Goal: Task Accomplishment & Management: Manage account settings

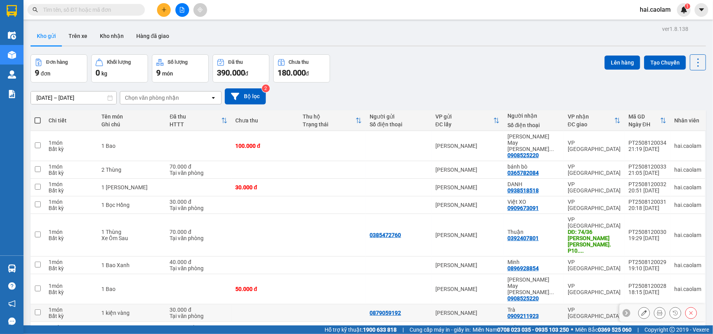
click at [87, 307] on div "1 món" at bounding box center [71, 310] width 45 height 6
checkbox input "true"
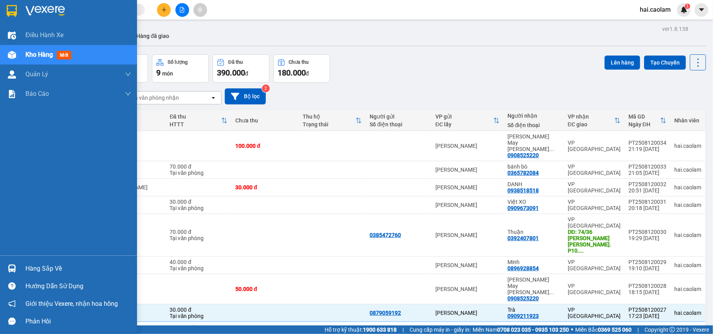
click at [56, 270] on div "Hàng sắp về" at bounding box center [78, 269] width 106 height 12
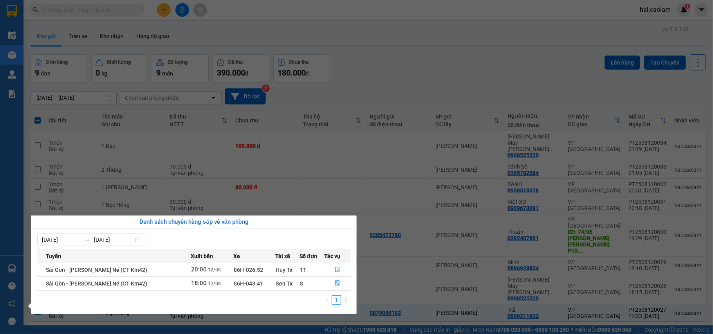
click at [290, 283] on div "Sơn Tx" at bounding box center [288, 283] width 24 height 9
click at [337, 284] on icon "file-done" at bounding box center [337, 283] width 5 height 5
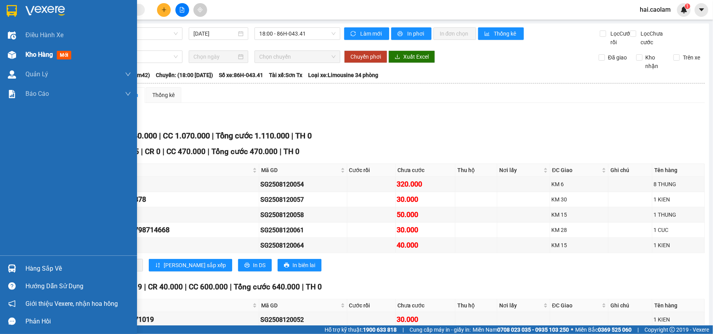
click at [34, 53] on span "Kho hàng" at bounding box center [38, 54] width 27 height 7
